Goal: Entertainment & Leisure: Consume media (video, audio)

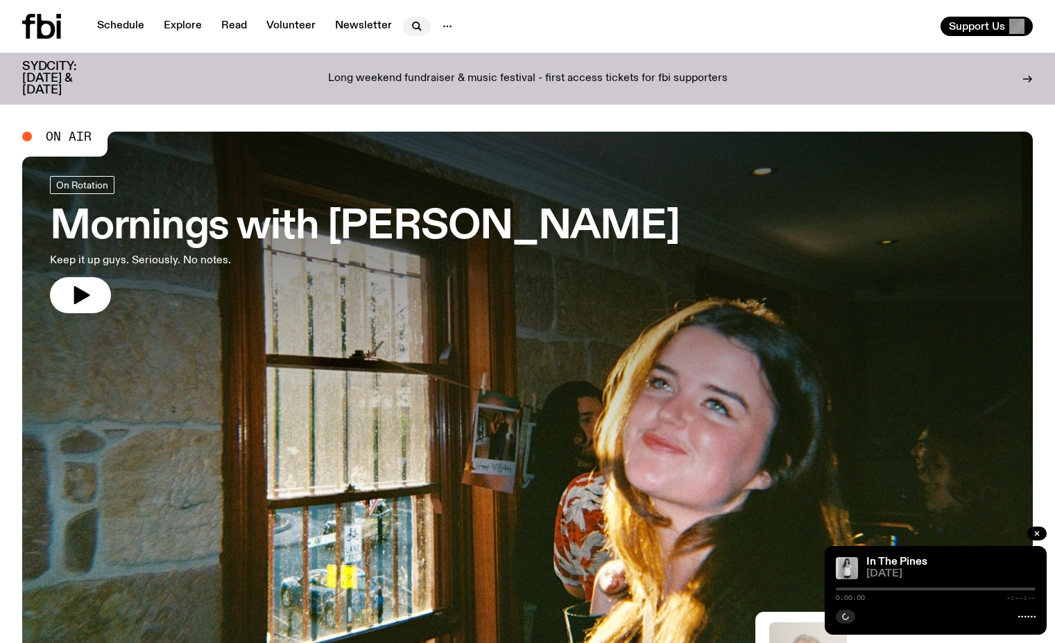
click at [410, 21] on icon "button" at bounding box center [416, 26] width 17 height 17
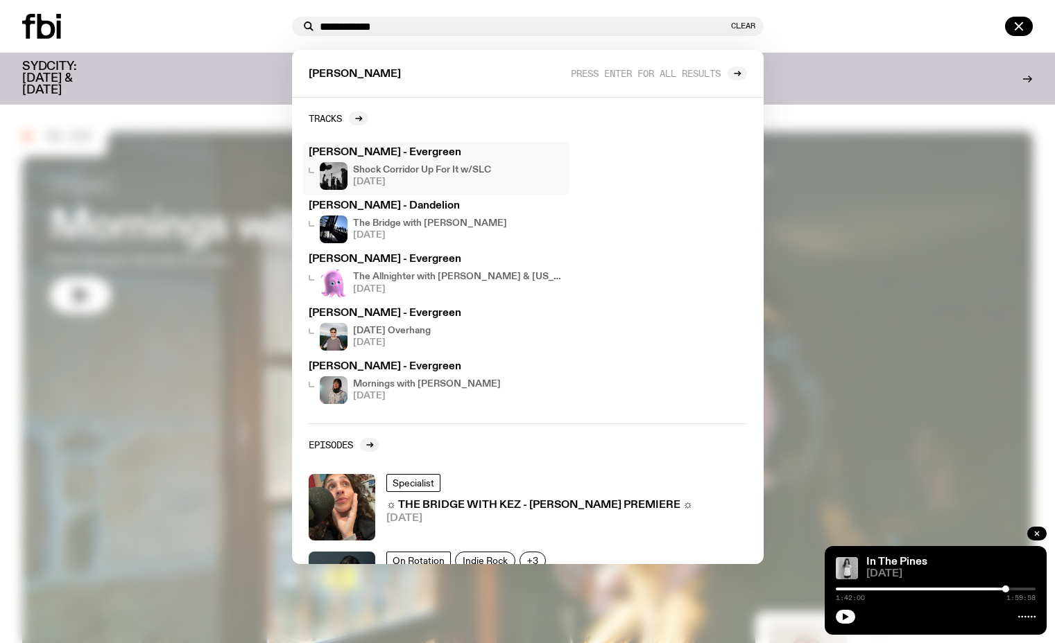
type input "**********"
click at [427, 181] on span "[DATE]" at bounding box center [422, 182] width 138 height 9
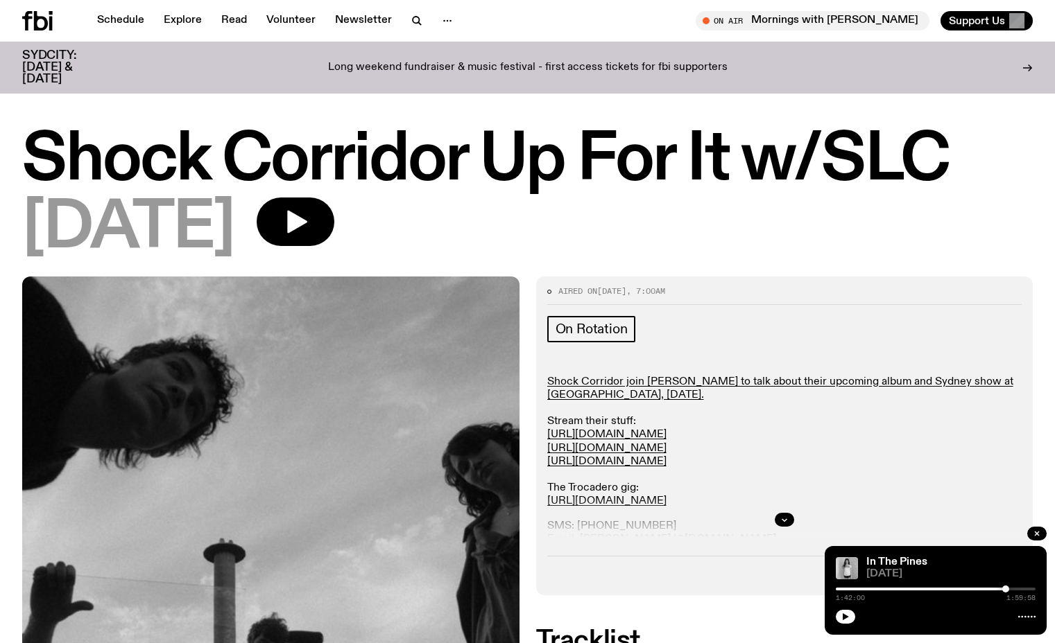
scroll to position [33, 0]
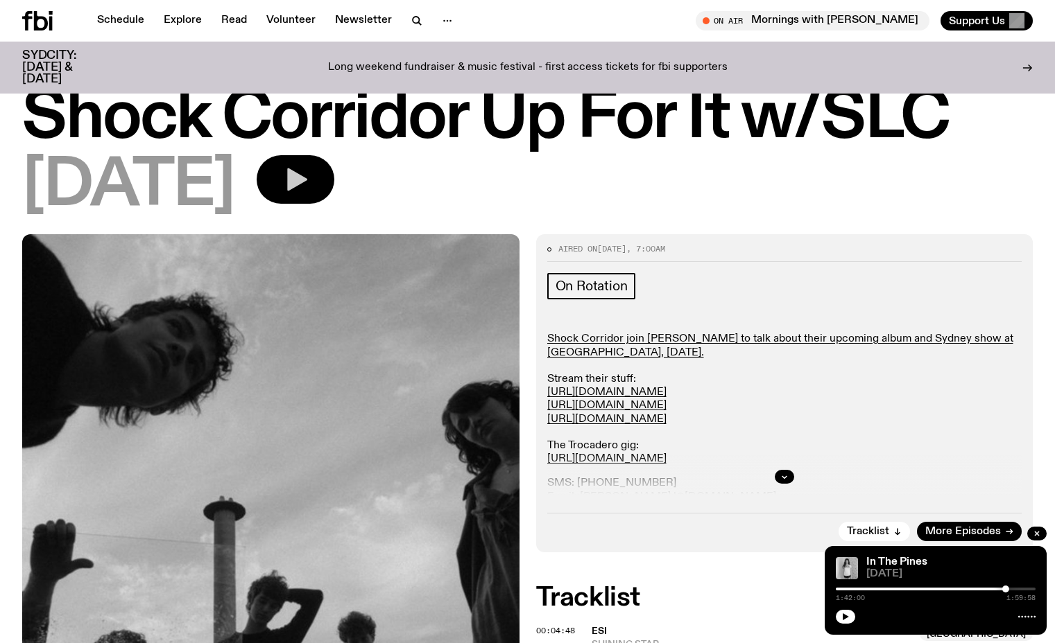
click at [334, 175] on button "button" at bounding box center [296, 179] width 78 height 49
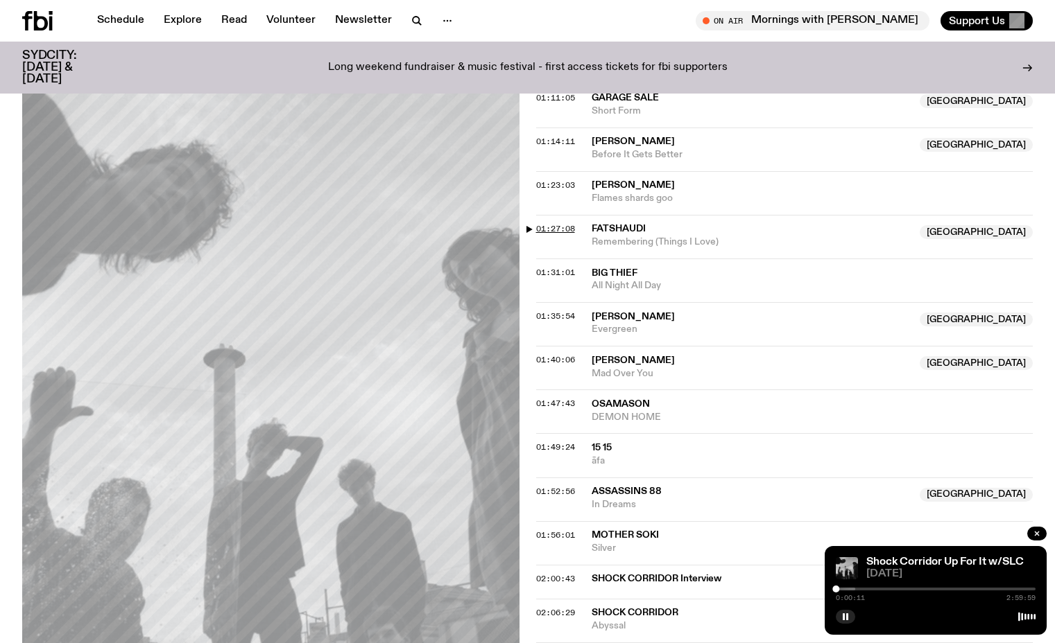
scroll to position [1224, 0]
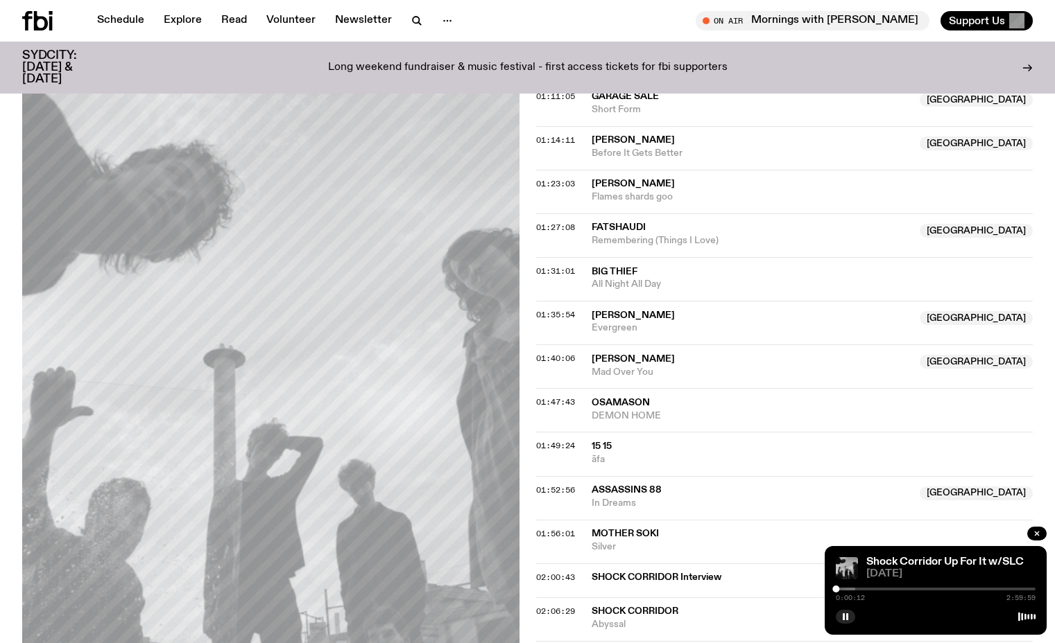
click at [926, 588] on div at bounding box center [936, 589] width 200 height 3
click at [937, 587] on div "1:21:15 2:59:59" at bounding box center [936, 593] width 200 height 17
click at [935, 589] on div at bounding box center [936, 589] width 200 height 3
click at [940, 589] on div at bounding box center [843, 589] width 200 height 3
click at [942, 589] on div at bounding box center [941, 589] width 7 height 7
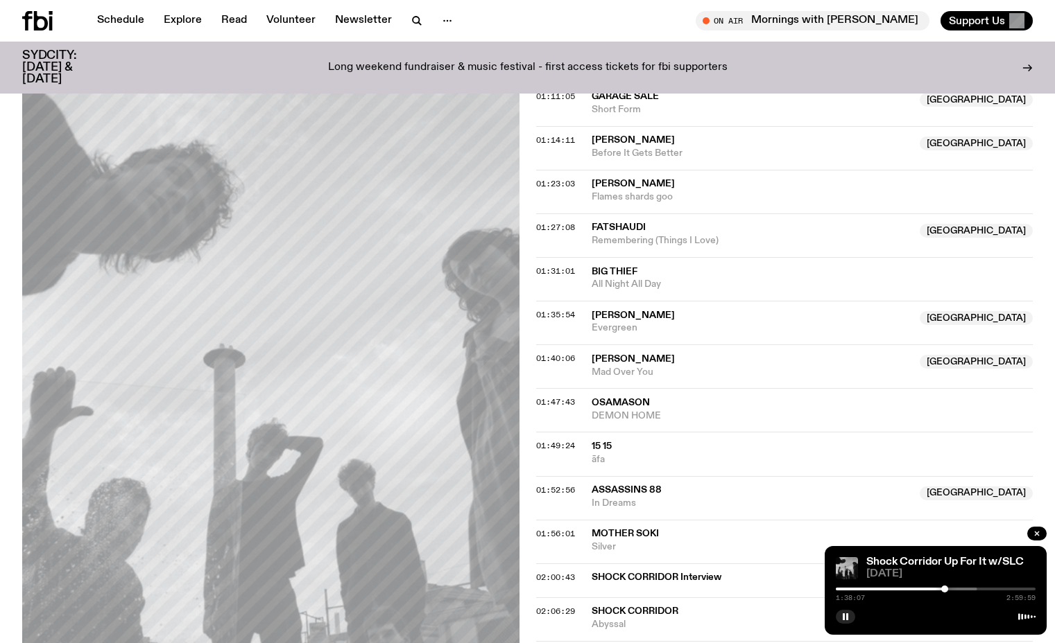
click at [944, 589] on div at bounding box center [944, 589] width 7 height 7
click at [949, 588] on div at bounding box center [879, 589] width 200 height 3
click at [946, 588] on div at bounding box center [948, 589] width 7 height 7
click at [946, 589] on div at bounding box center [946, 589] width 7 height 7
click at [945, 589] on div at bounding box center [945, 589] width 7 height 7
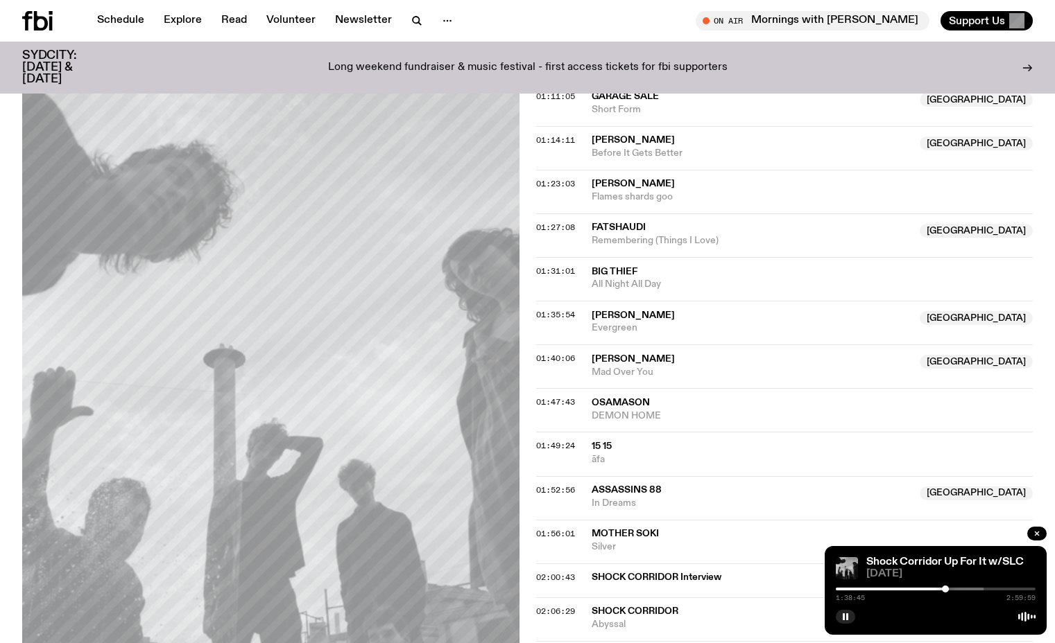
click at [949, 589] on div at bounding box center [945, 589] width 7 height 7
click at [951, 589] on div at bounding box center [951, 589] width 7 height 7
click at [950, 589] on div at bounding box center [950, 589] width 7 height 7
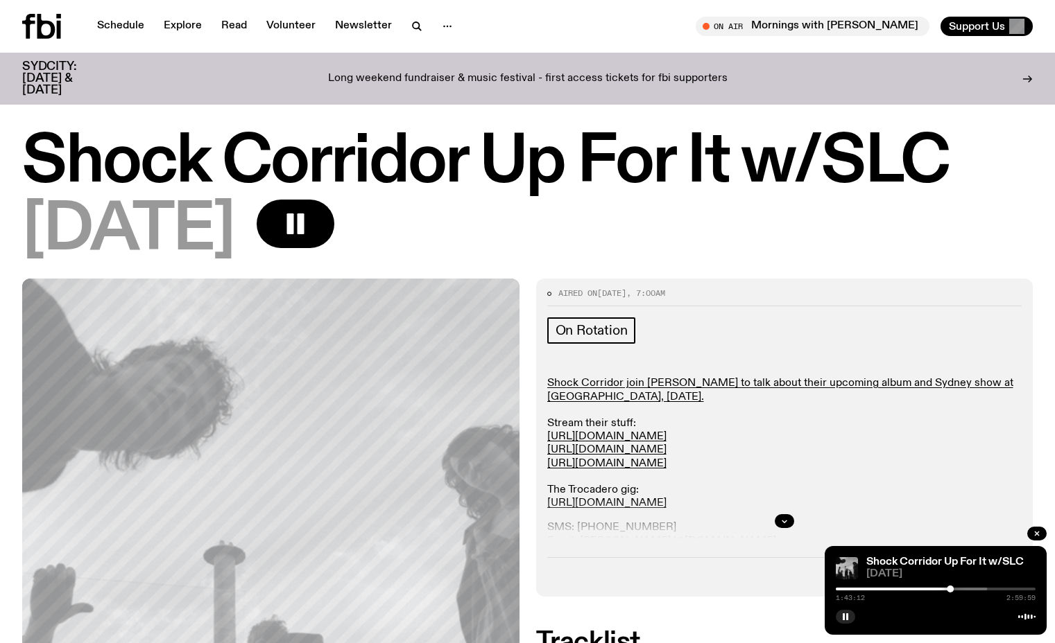
scroll to position [0, 0]
click at [403, 24] on button "button" at bounding box center [417, 26] width 28 height 19
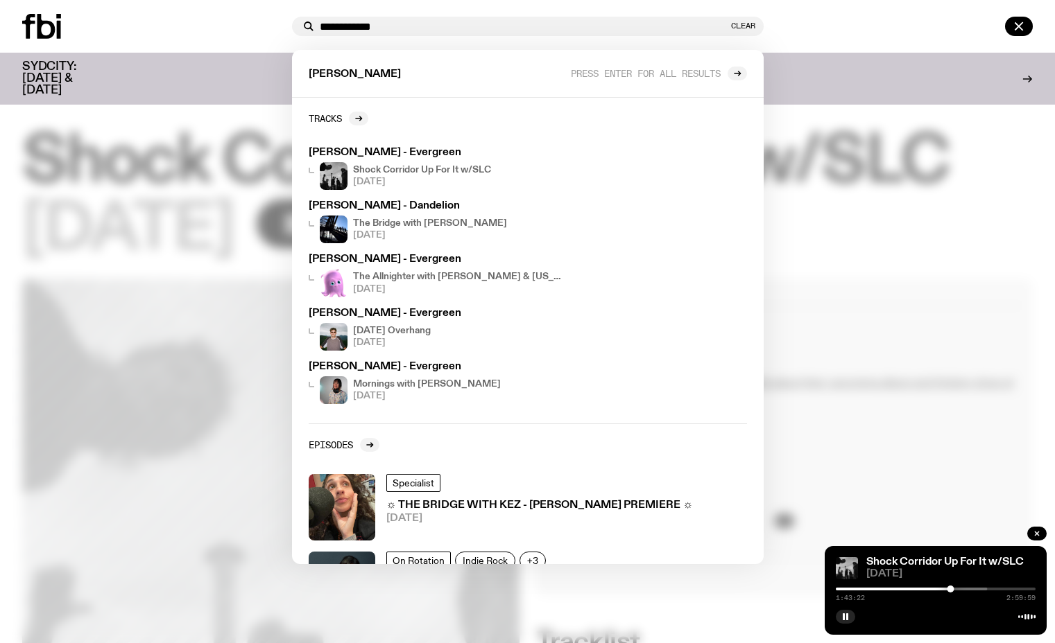
type input "**********"
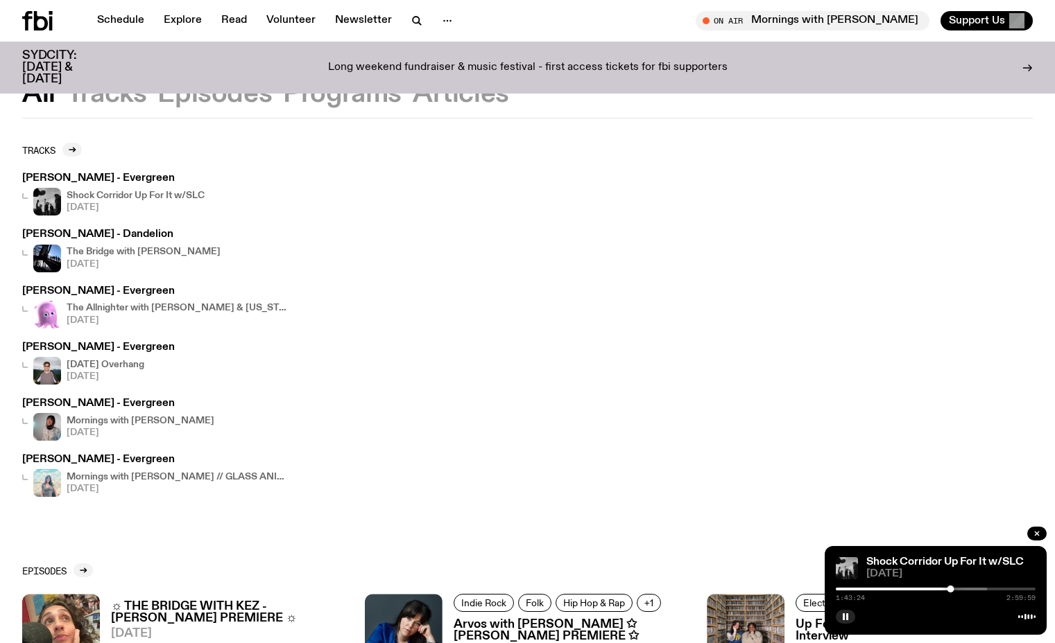
scroll to position [60, 0]
click at [107, 346] on h3 "[PERSON_NAME] - Evergreen" at bounding box center [98, 347] width 153 height 10
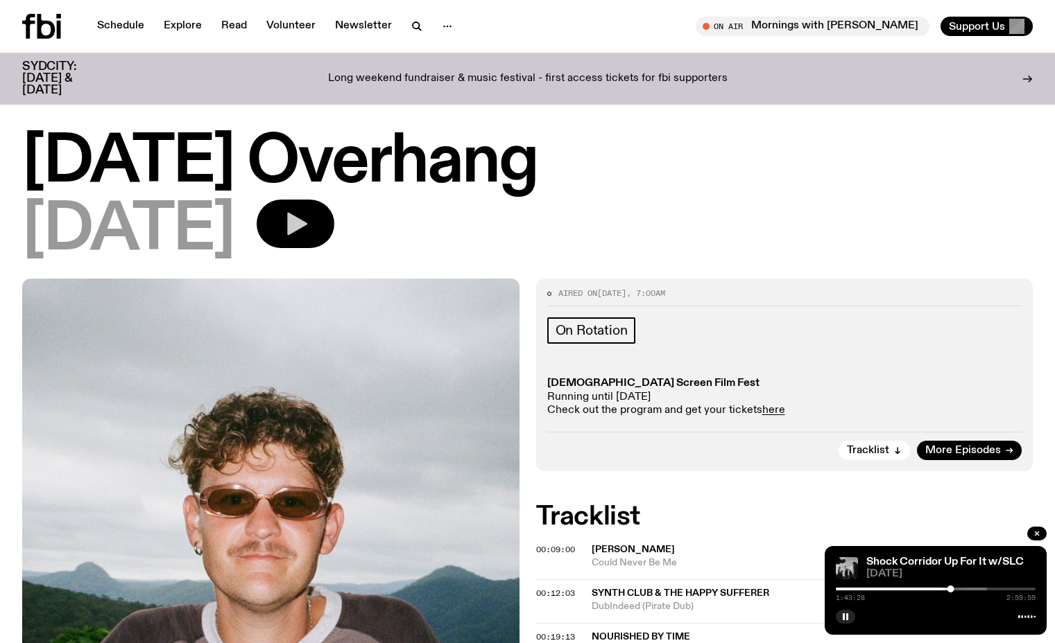
click at [307, 220] on icon "button" at bounding box center [297, 224] width 20 height 23
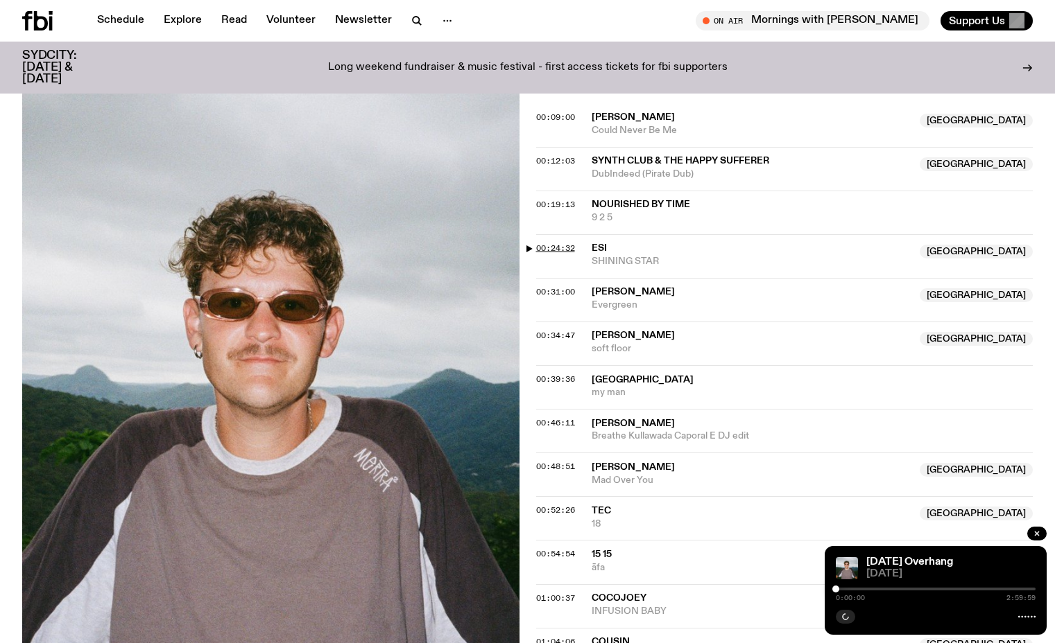
scroll to position [442, 0]
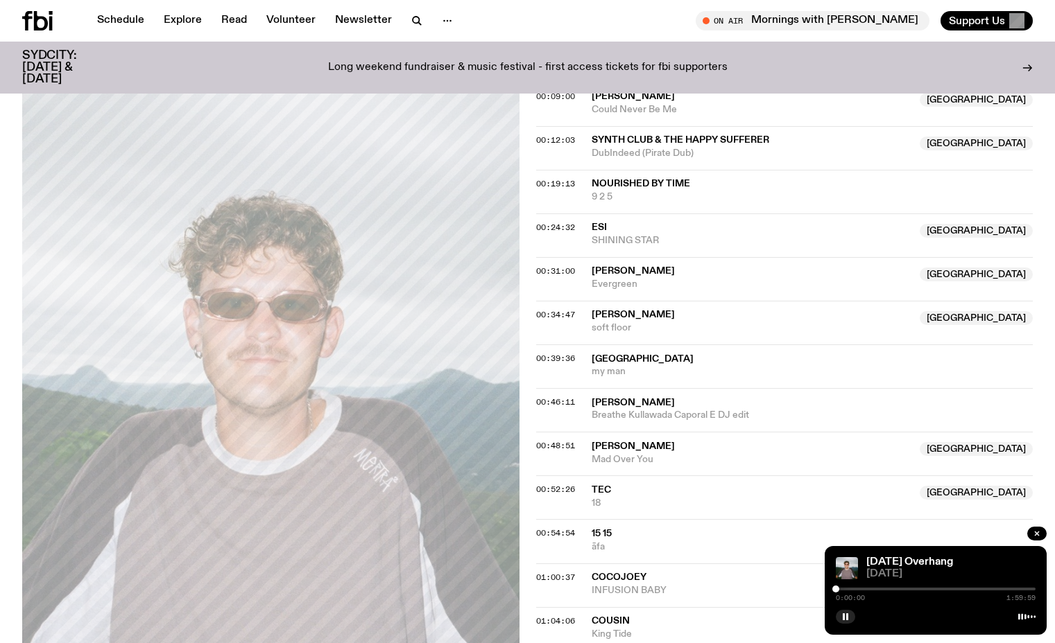
click at [854, 589] on div at bounding box center [936, 589] width 200 height 3
click at [866, 591] on div "0:10:50 1:59:59" at bounding box center [936, 593] width 200 height 17
click at [870, 588] on div at bounding box center [936, 589] width 200 height 3
click at [876, 588] on div at bounding box center [783, 589] width 200 height 3
click at [884, 588] on div at bounding box center [806, 589] width 200 height 3
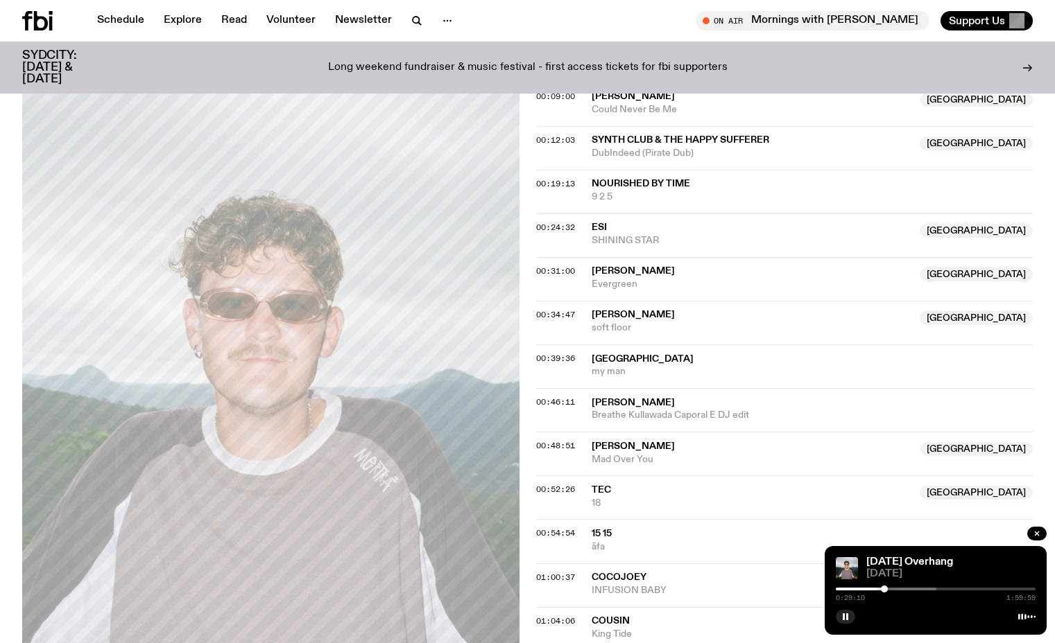
click at [887, 588] on div at bounding box center [884, 589] width 7 height 7
click at [410, 19] on icon "button" at bounding box center [416, 20] width 17 height 17
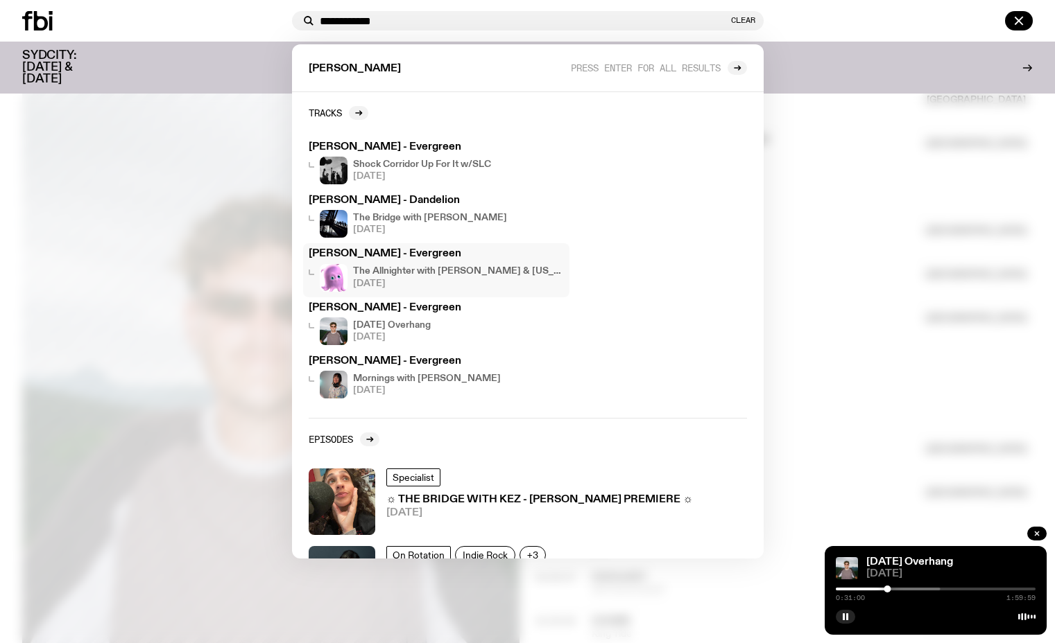
type input "**********"
click at [404, 249] on h3 "[PERSON_NAME] - Evergreen" at bounding box center [436, 254] width 255 height 10
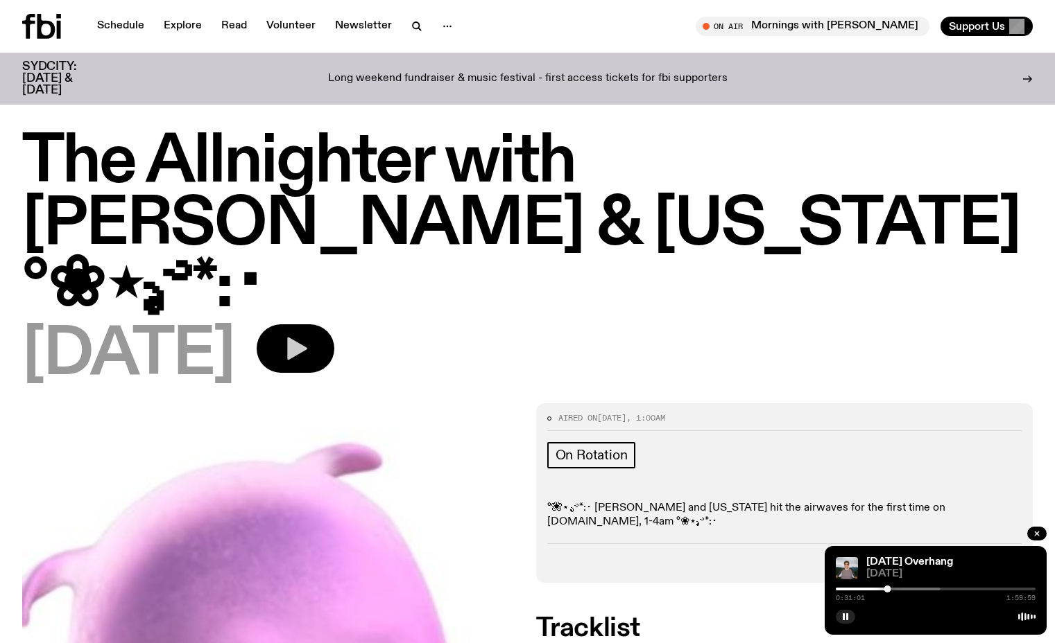
click at [323, 325] on button "button" at bounding box center [296, 349] width 78 height 49
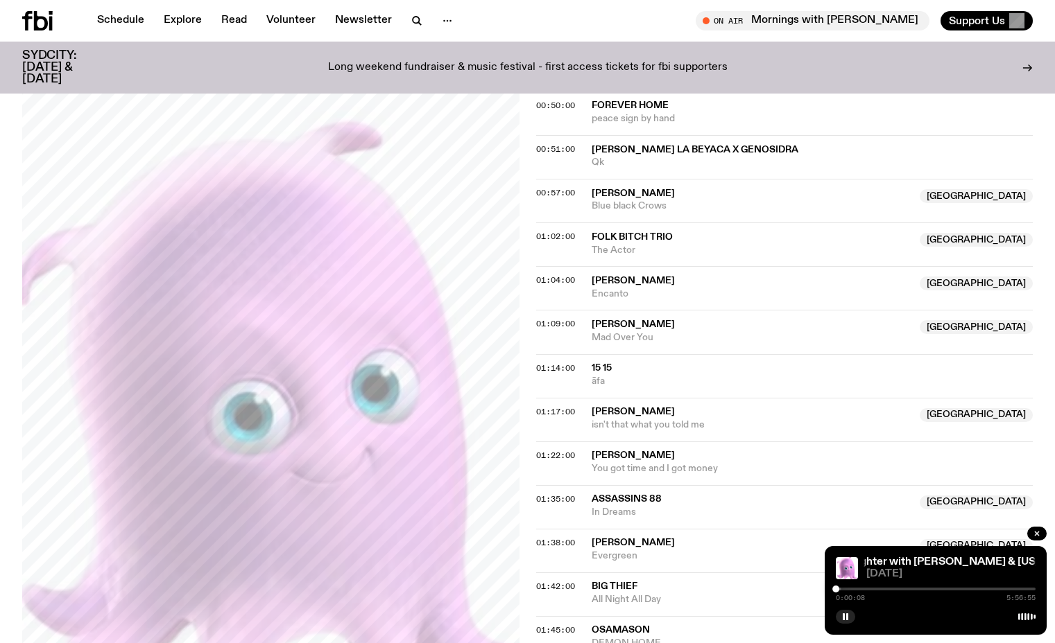
scroll to position [947, 0]
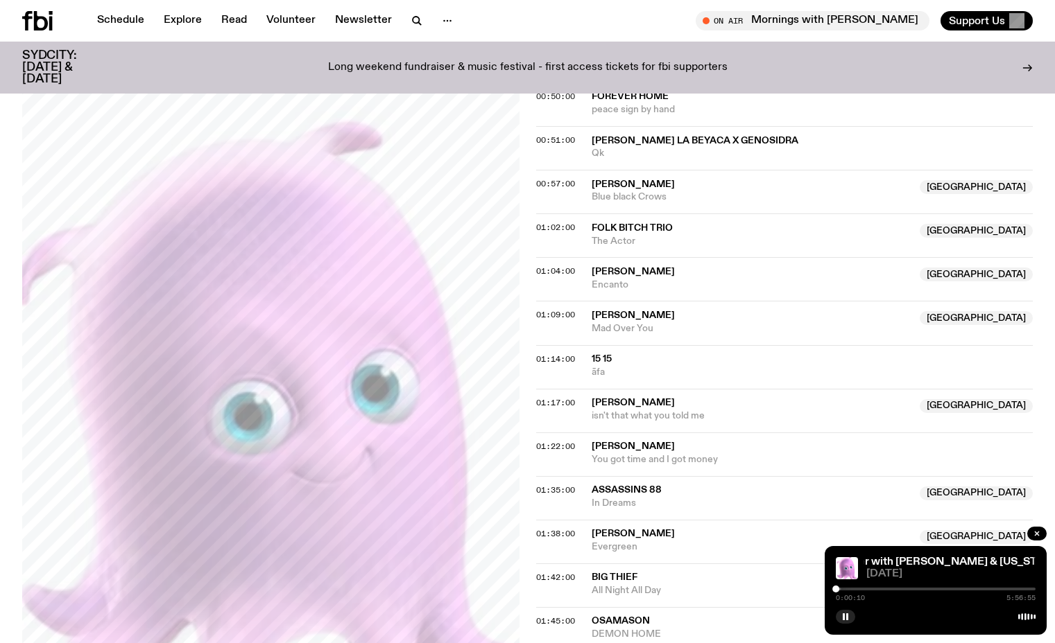
click at [908, 590] on div at bounding box center [936, 589] width 200 height 3
click at [890, 589] on div at bounding box center [808, 589] width 200 height 3
click at [892, 589] on div at bounding box center [891, 589] width 7 height 7
click at [890, 589] on div at bounding box center [891, 589] width 7 height 7
click at [891, 589] on div at bounding box center [889, 589] width 7 height 7
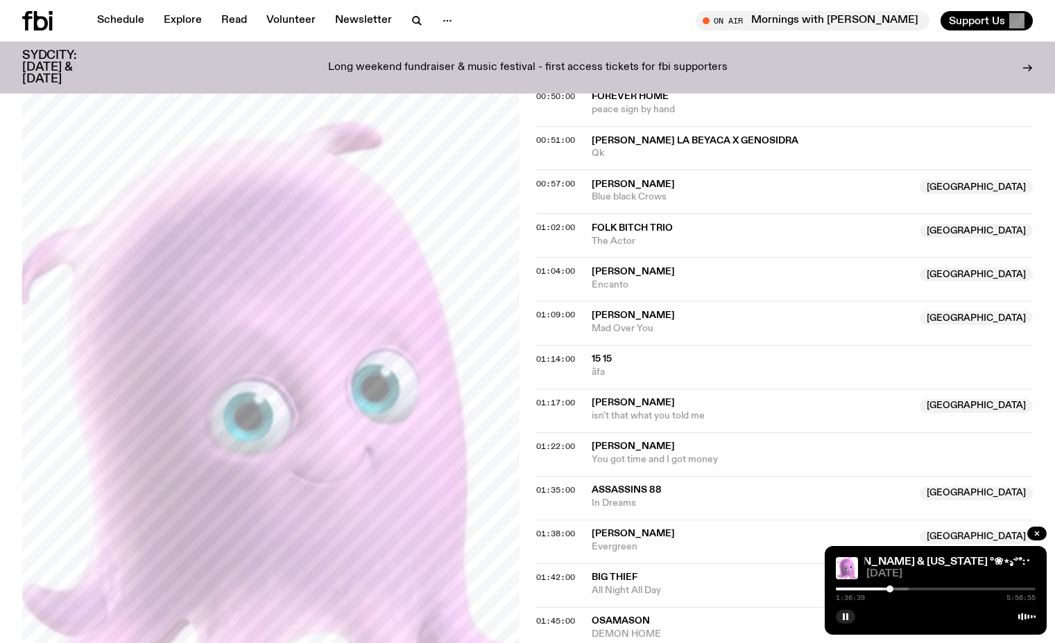
click at [890, 589] on div at bounding box center [889, 589] width 7 height 7
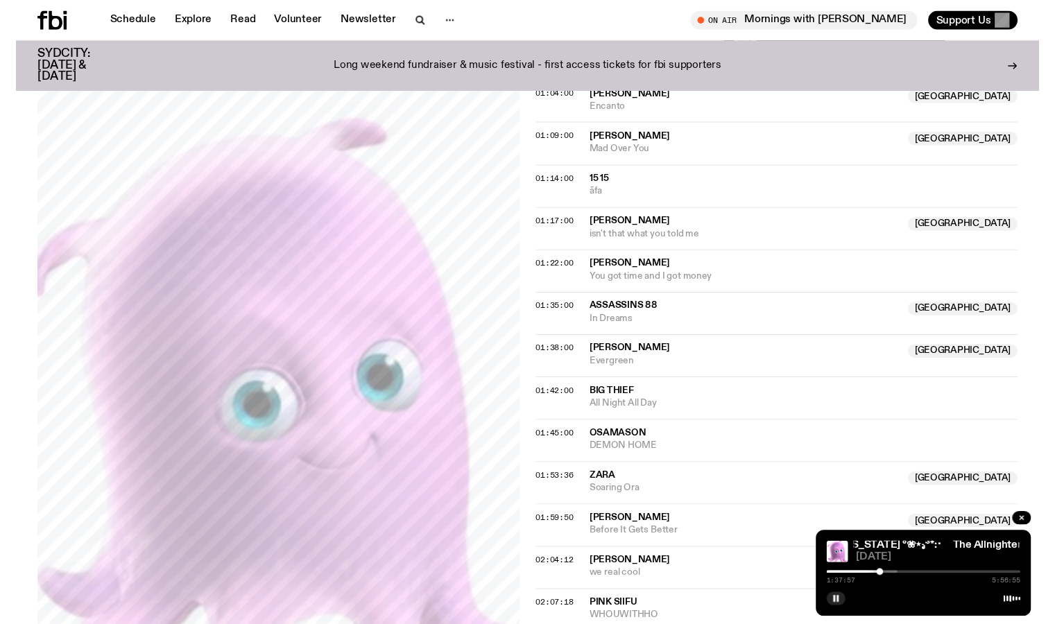
scroll to position [1120, 0]
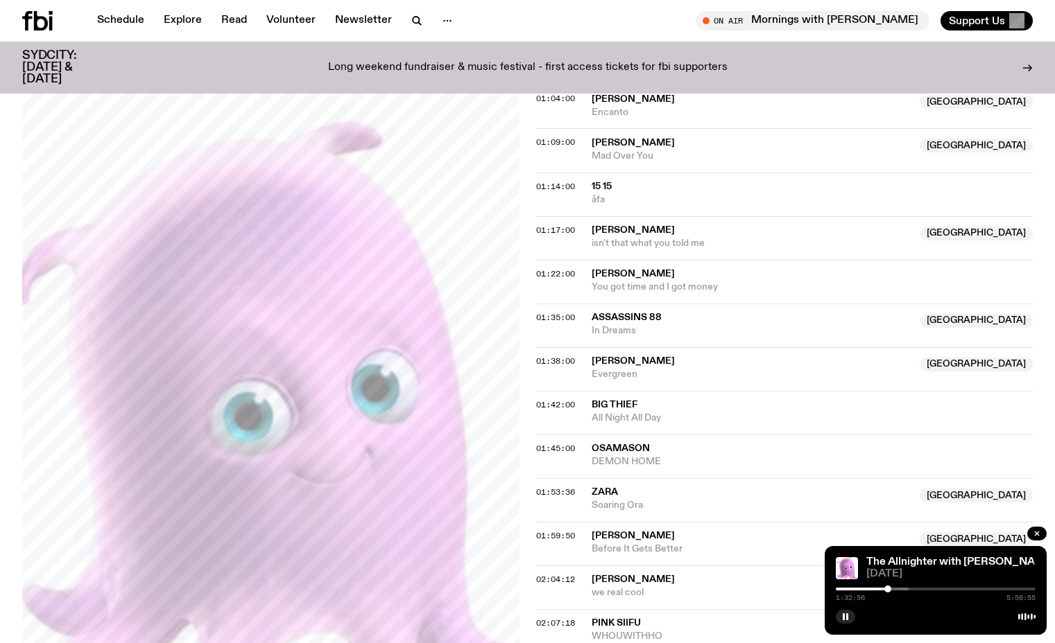
click at [888, 588] on div at bounding box center [887, 589] width 7 height 7
click at [888, 589] on div at bounding box center [887, 589] width 7 height 7
click at [889, 589] on div at bounding box center [887, 589] width 7 height 7
click at [888, 589] on div at bounding box center [888, 589] width 7 height 7
click at [890, 589] on div at bounding box center [888, 589] width 7 height 7
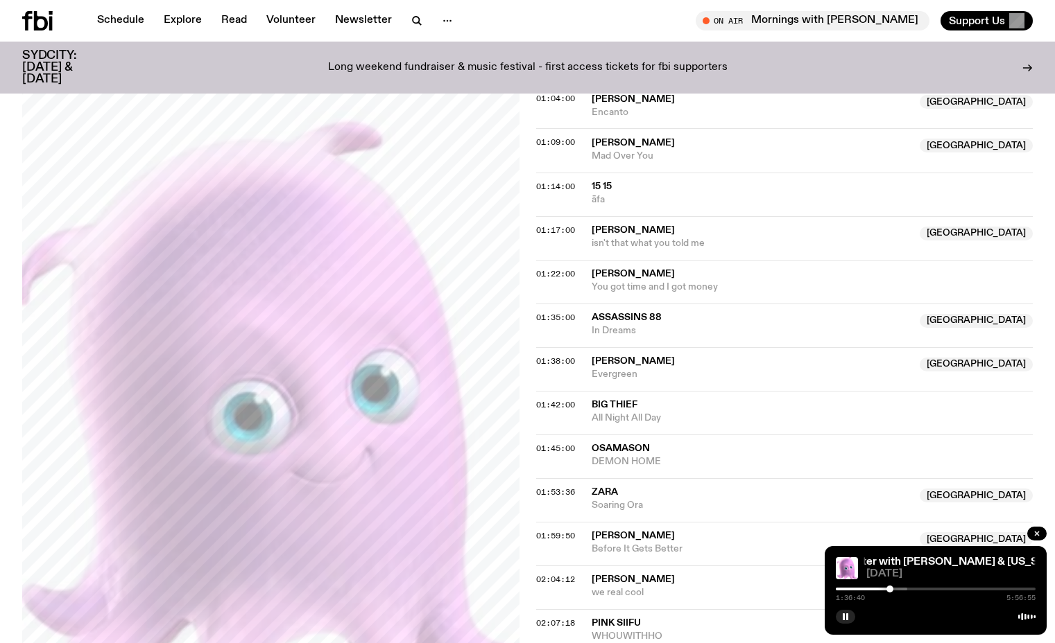
click at [889, 589] on div at bounding box center [889, 589] width 7 height 7
click at [888, 590] on div at bounding box center [888, 589] width 7 height 7
click at [408, 21] on icon "button" at bounding box center [416, 20] width 17 height 17
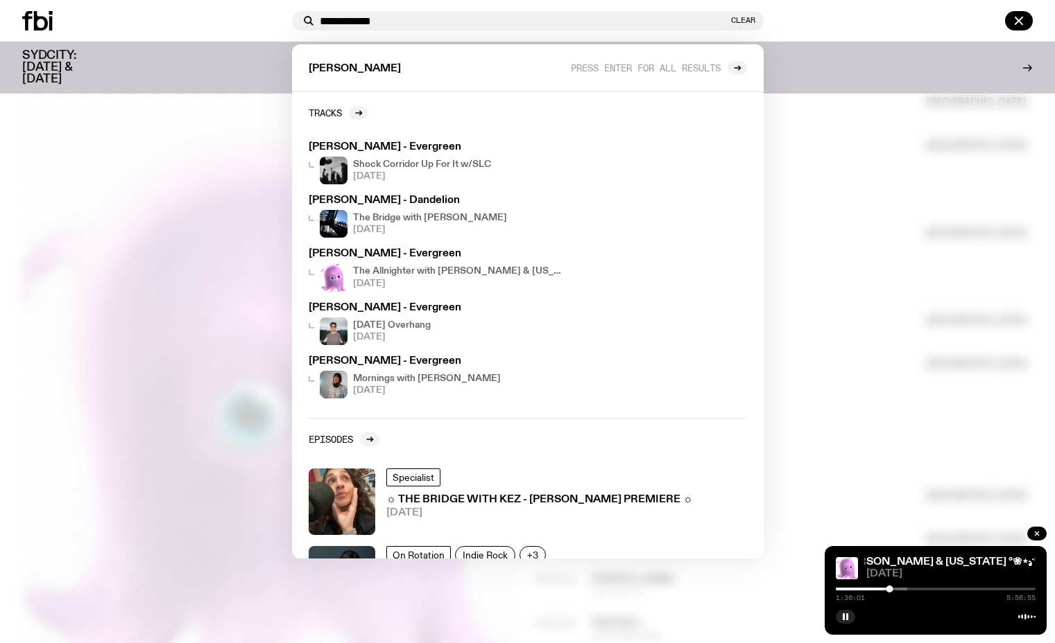
type input "**********"
click at [198, 106] on div at bounding box center [527, 321] width 1055 height 643
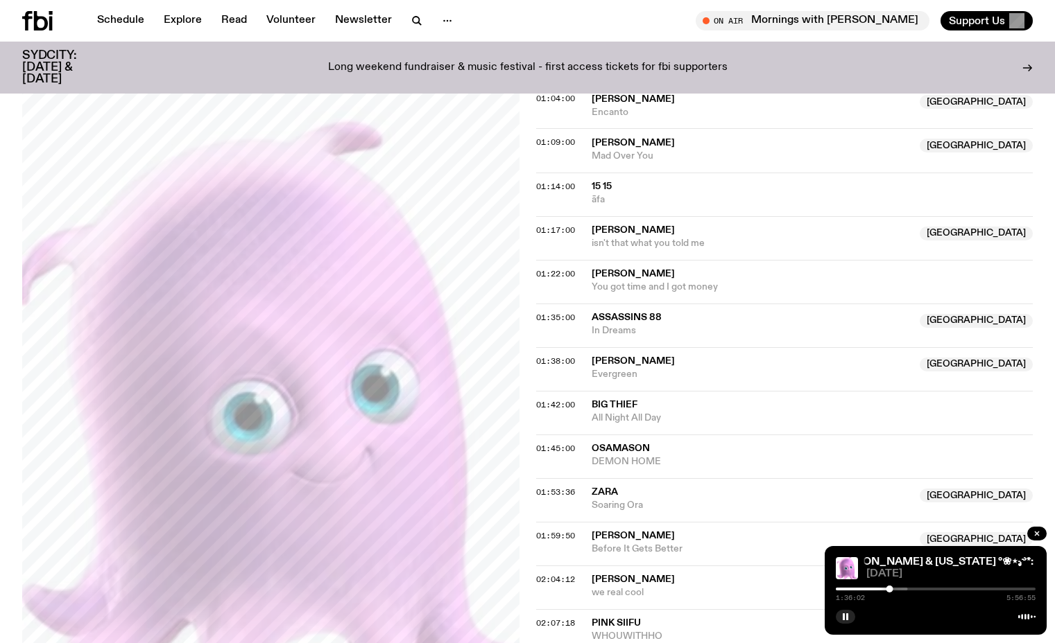
click at [569, 64] on p "Long weekend fundraiser & music festival - first access tickets for fbi support…" at bounding box center [527, 68] width 399 height 12
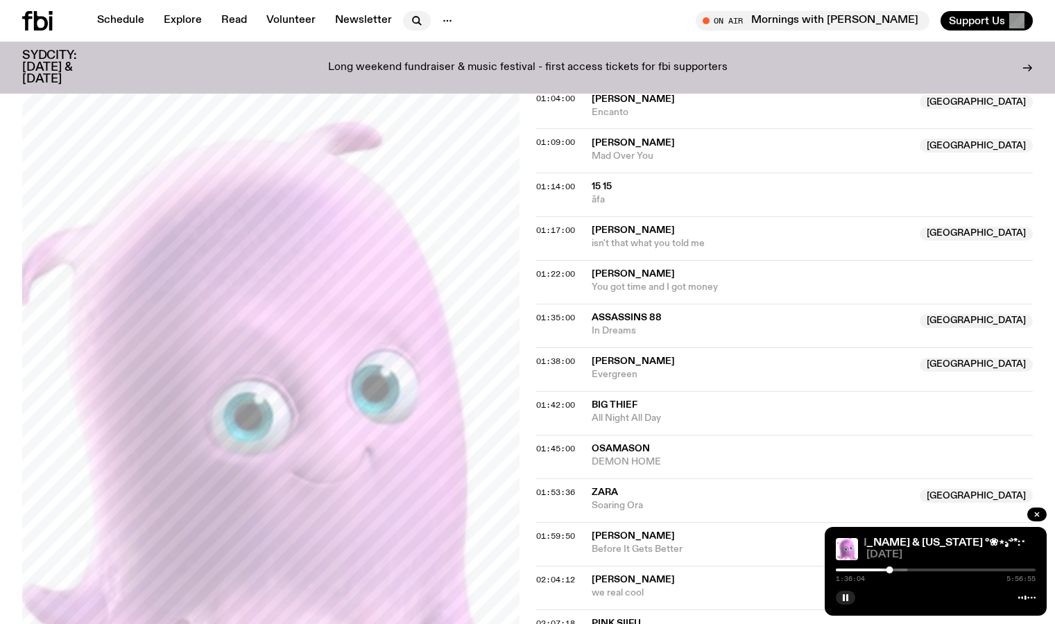
click at [418, 16] on icon "button" at bounding box center [416, 20] width 17 height 17
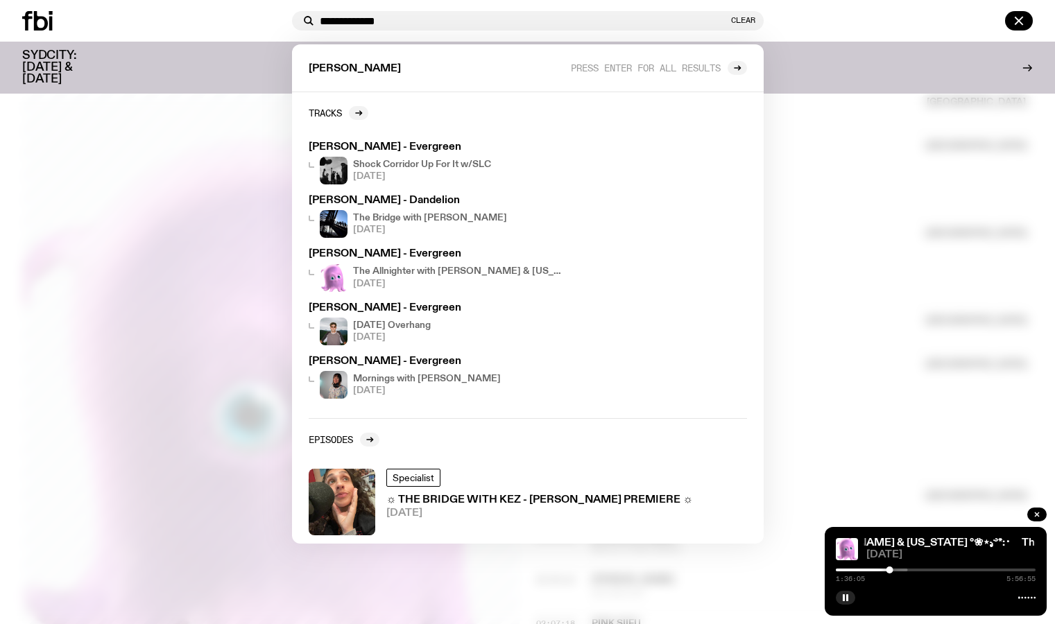
type input "**********"
click at [461, 205] on h3 "[PERSON_NAME] - Dandelion" at bounding box center [436, 201] width 255 height 10
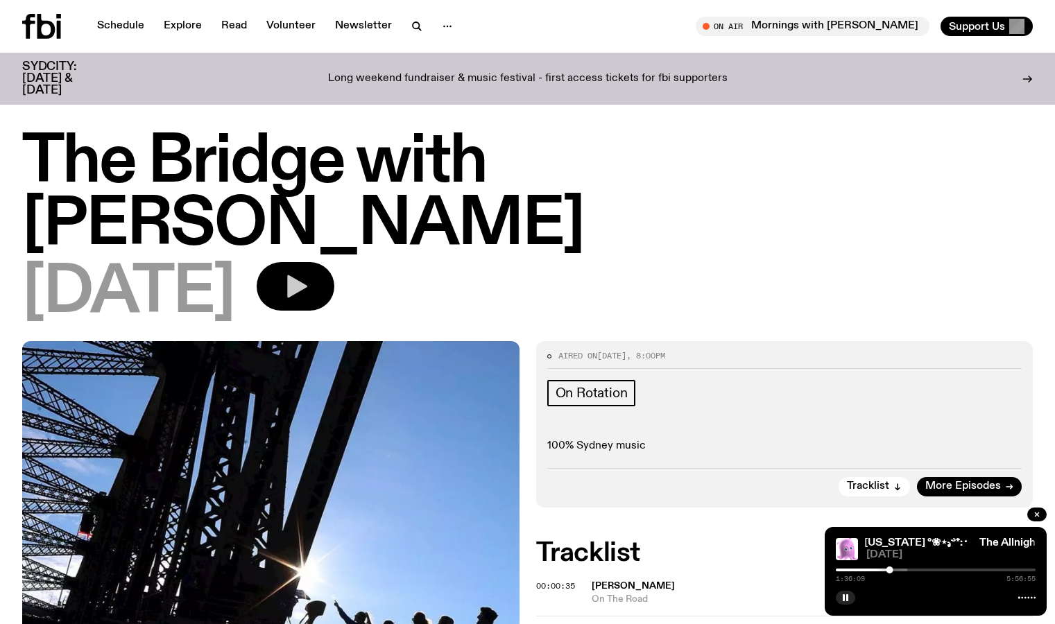
click at [334, 262] on button "button" at bounding box center [296, 286] width 78 height 49
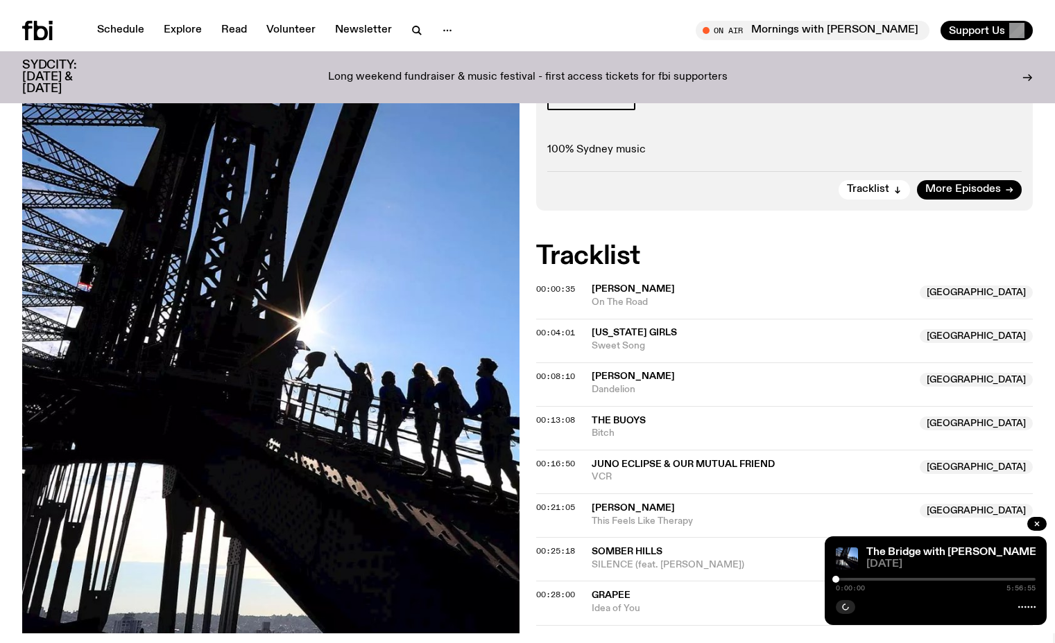
scroll to position [297, 0]
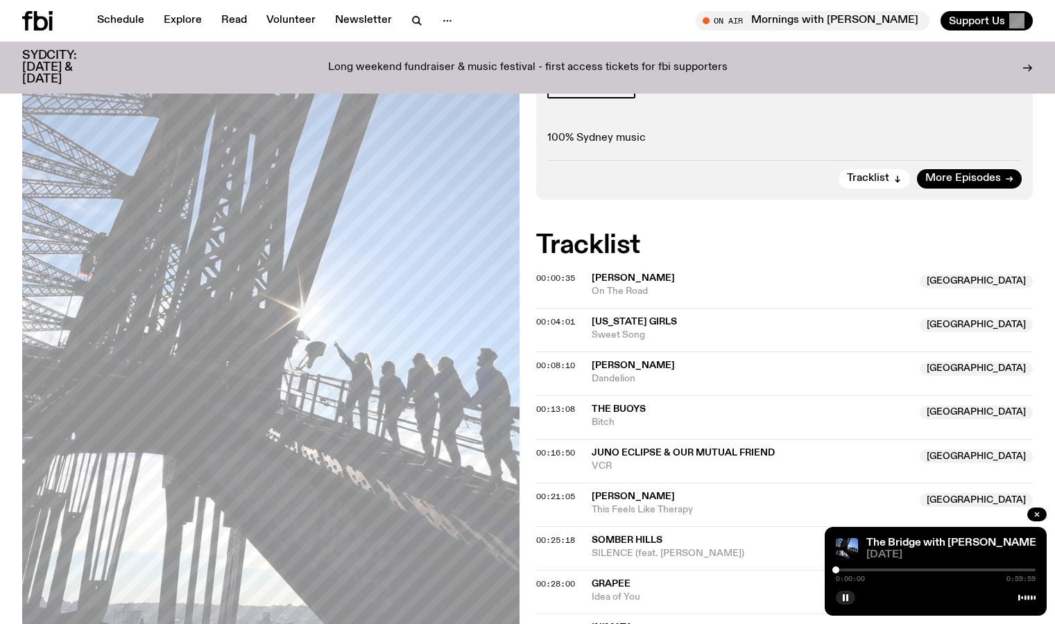
click at [842, 571] on div at bounding box center [936, 570] width 200 height 3
click at [852, 569] on div at bounding box center [936, 570] width 200 height 3
click at [860, 569] on div at bounding box center [762, 570] width 200 height 3
click at [865, 569] on div at bounding box center [832, 570] width 200 height 3
click at [862, 569] on div at bounding box center [861, 570] width 7 height 7
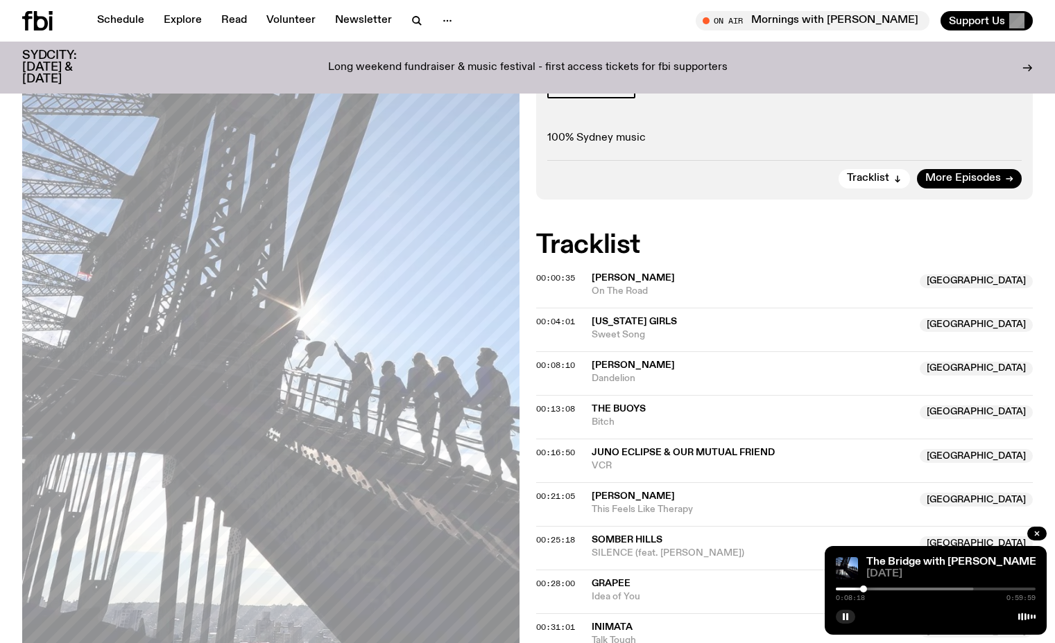
click at [867, 589] on div at bounding box center [874, 589] width 200 height 3
click at [870, 589] on div at bounding box center [870, 589] width 7 height 7
click at [873, 589] on div at bounding box center [870, 589] width 7 height 7
click at [876, 589] on div at bounding box center [873, 589] width 7 height 7
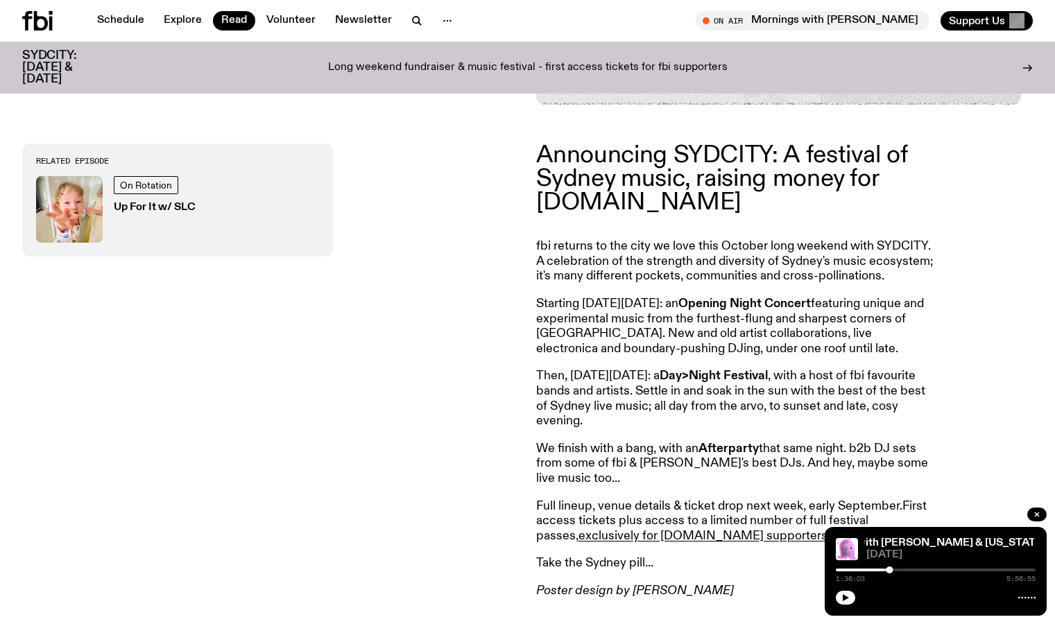
scroll to position [496, 0]
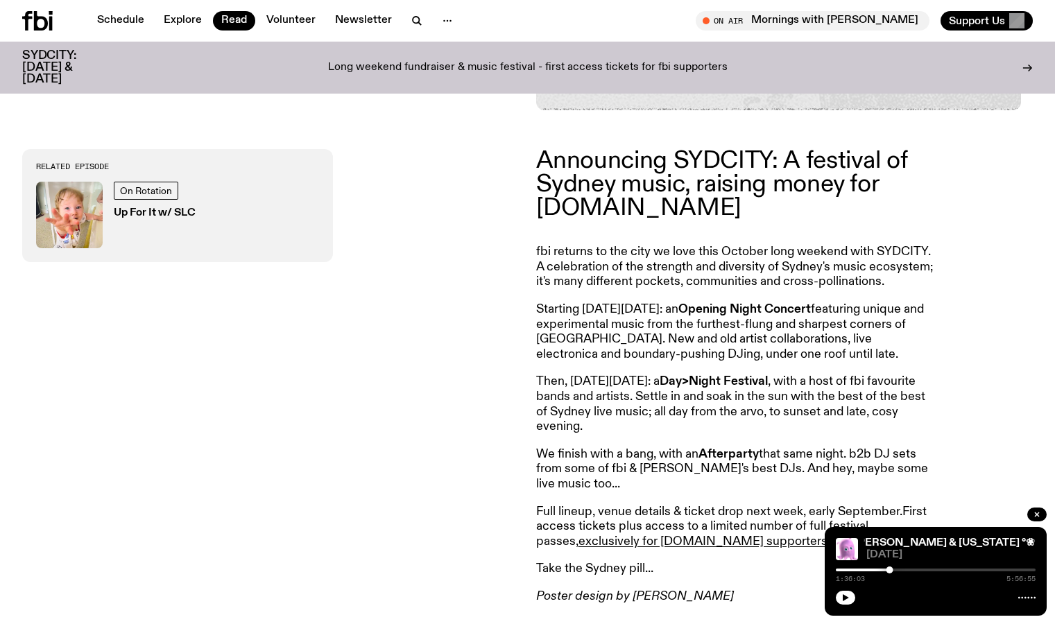
click at [891, 569] on div at bounding box center [889, 570] width 7 height 7
click at [889, 569] on div at bounding box center [888, 570] width 7 height 7
